Goal: Information Seeking & Learning: Check status

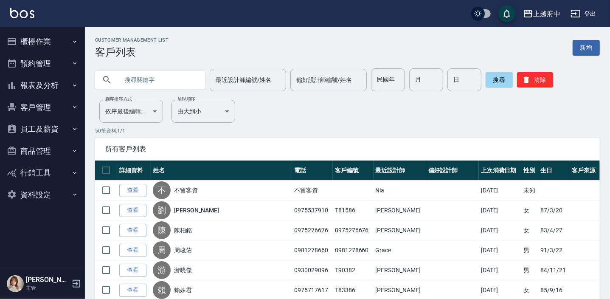
click at [43, 43] on button "櫃檯作業" at bounding box center [42, 42] width 78 height 22
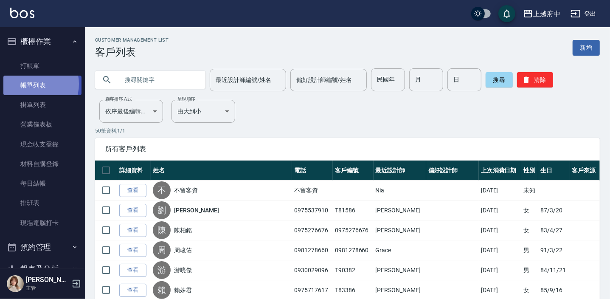
drag, startPoint x: 34, startPoint y: 84, endPoint x: 30, endPoint y: 89, distance: 6.6
click at [34, 84] on link "帳單列表" at bounding box center [42, 86] width 78 height 20
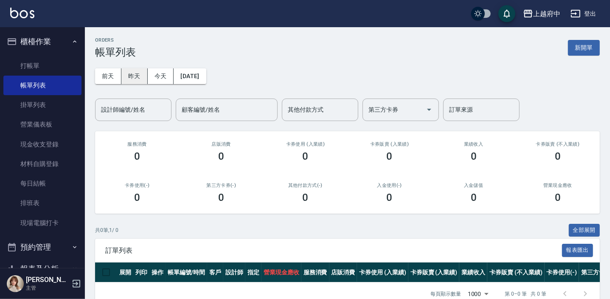
click at [135, 76] on button "昨天" at bounding box center [134, 76] width 26 height 16
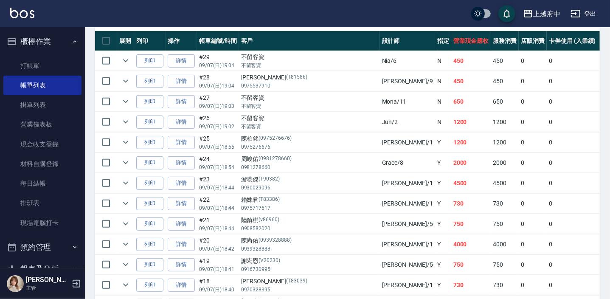
scroll to position [77, 0]
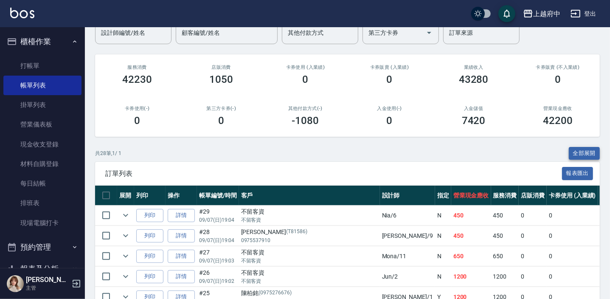
click at [580, 149] on button "全部展開" at bounding box center [584, 153] width 31 height 13
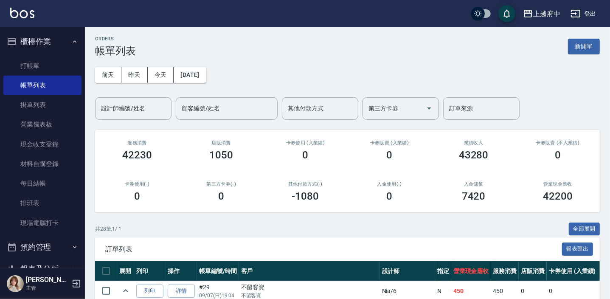
scroll to position [0, 0]
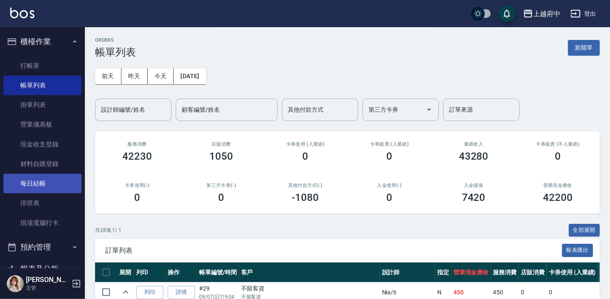
click at [36, 191] on link "每日結帳" at bounding box center [42, 184] width 78 height 20
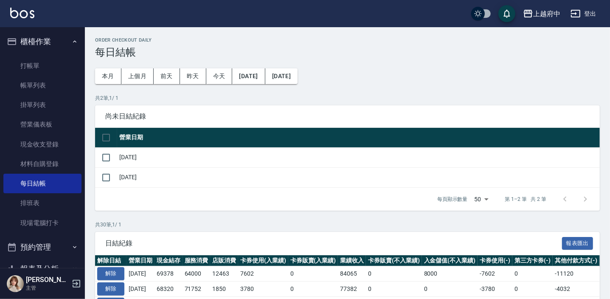
scroll to position [131, 0]
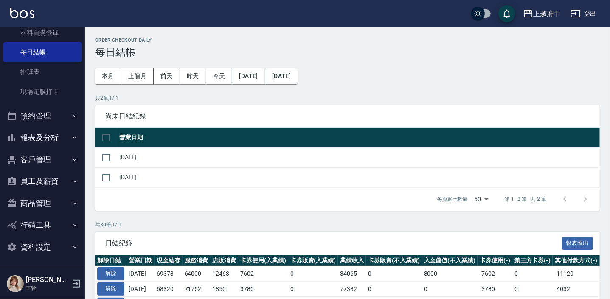
click at [43, 138] on button "報表及分析" at bounding box center [42, 137] width 78 height 22
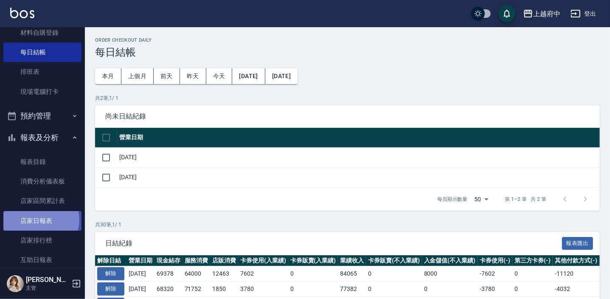
click at [38, 219] on link "店家日報表" at bounding box center [42, 221] width 78 height 20
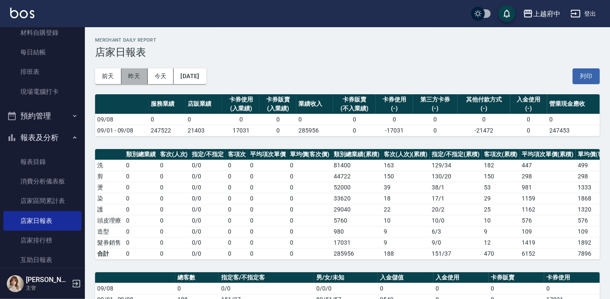
click at [139, 76] on button "昨天" at bounding box center [134, 76] width 26 height 16
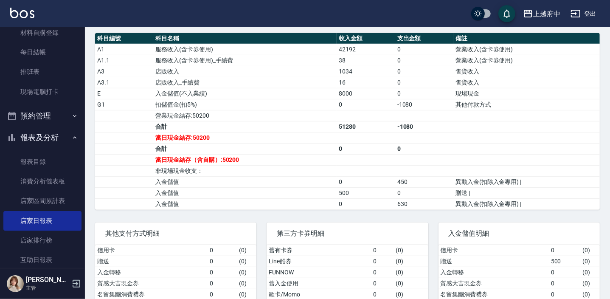
scroll to position [309, 0]
